Goal: Transaction & Acquisition: Purchase product/service

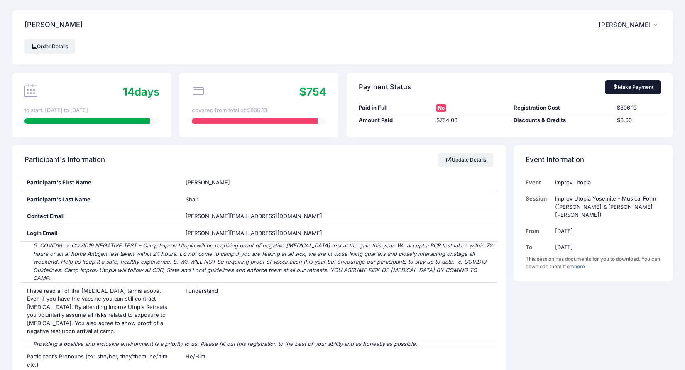
click at [625, 83] on link "Make Payment" at bounding box center [632, 87] width 55 height 14
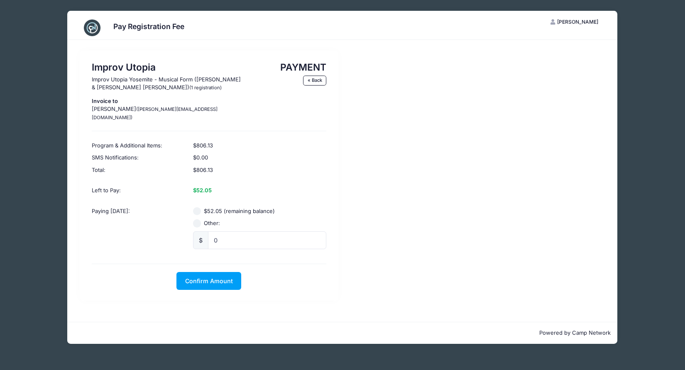
click at [198, 207] on input "$52.05 (remaining balance)" at bounding box center [197, 211] width 8 height 8
radio input "true"
click at [217, 276] on button "Confirm Amount" at bounding box center [208, 281] width 65 height 18
click at [209, 272] on button "Pay with Card" at bounding box center [209, 281] width 57 height 18
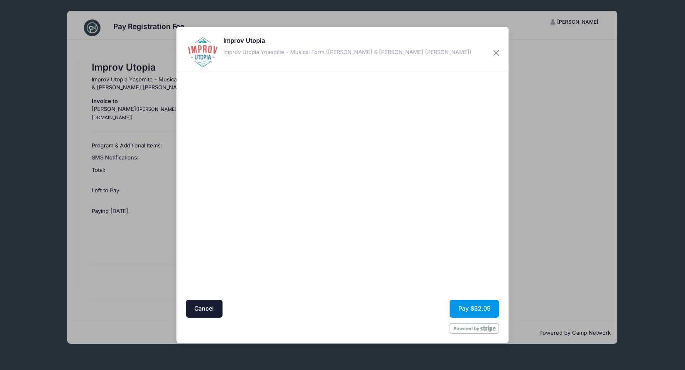
click at [467, 305] on button "Pay $52.05" at bounding box center [474, 309] width 49 height 18
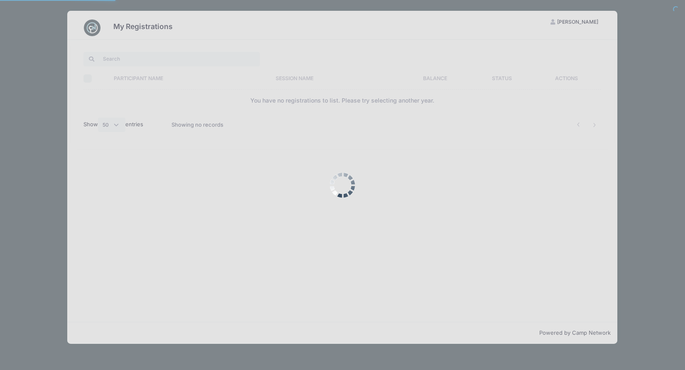
select select "50"
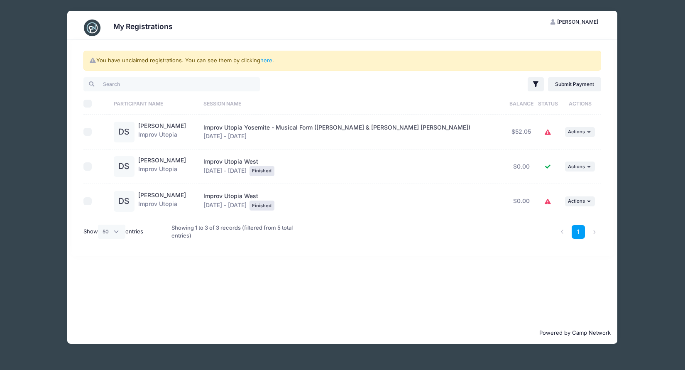
click at [545, 132] on icon at bounding box center [548, 132] width 7 height 0
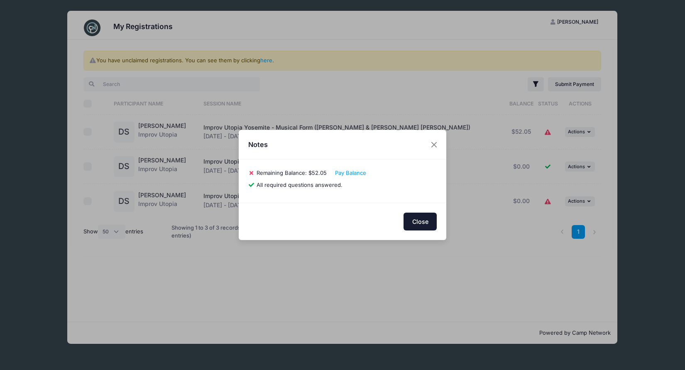
click at [424, 223] on button "Close" at bounding box center [420, 222] width 33 height 18
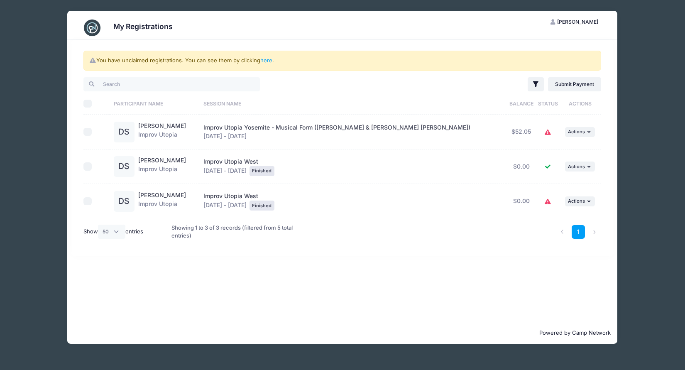
click at [470, 104] on th "Session Name" at bounding box center [352, 104] width 306 height 22
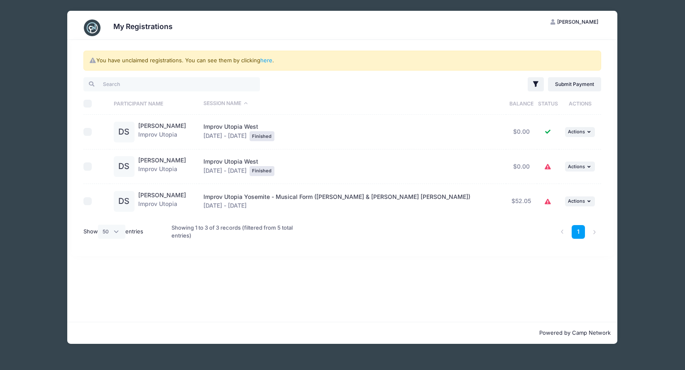
click at [621, 83] on div "My Registrations DS David Shair My Account Logout You have unclaimed registrati…" at bounding box center [342, 177] width 660 height 355
click at [651, 83] on div "My Registrations DS David Shair My Account Logout You have unclaimed registrati…" at bounding box center [342, 177] width 660 height 355
click at [58, 60] on div "My Registrations DS David Shair My Account Logout You have unclaimed registrati…" at bounding box center [342, 177] width 660 height 355
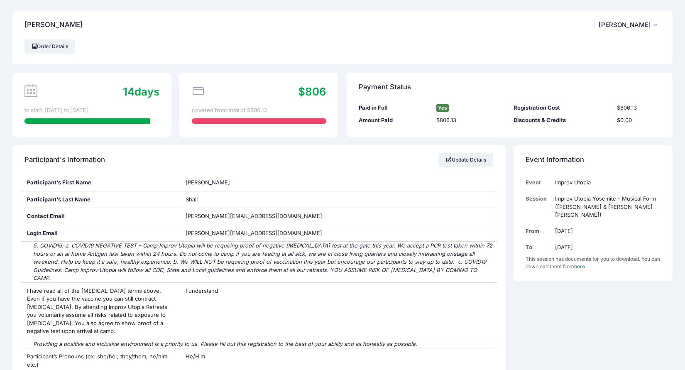
click at [277, 110] on div "covered from total of $806.13" at bounding box center [259, 110] width 135 height 8
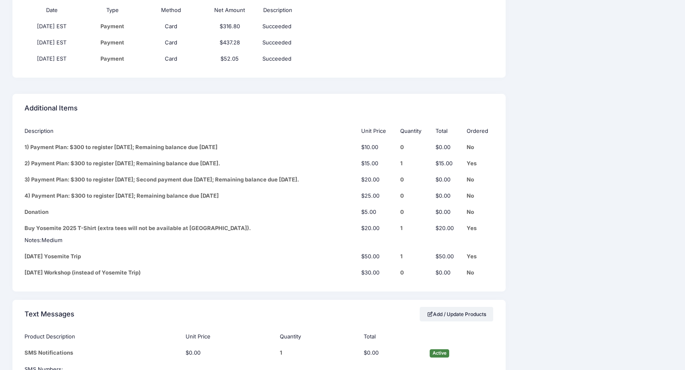
scroll to position [1251, 0]
